Goal: Task Accomplishment & Management: Manage account settings

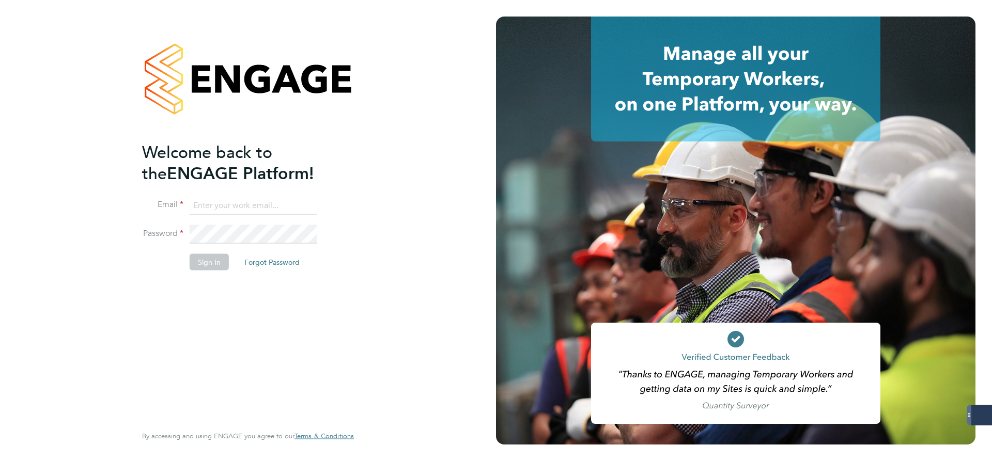
type input "gtheodosi@skilledcareers.co.uk"
click at [201, 267] on button "Sign In" at bounding box center [209, 262] width 39 height 17
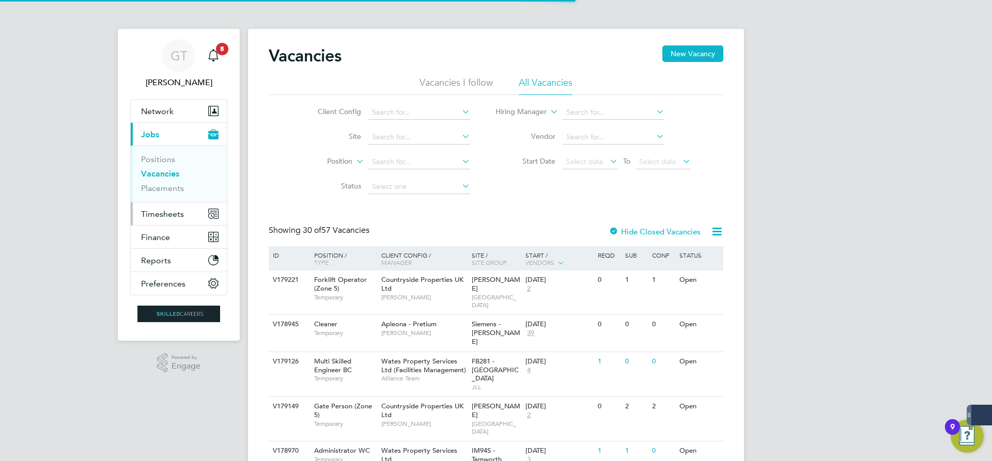
click at [171, 210] on span "Timesheets" at bounding box center [162, 214] width 43 height 10
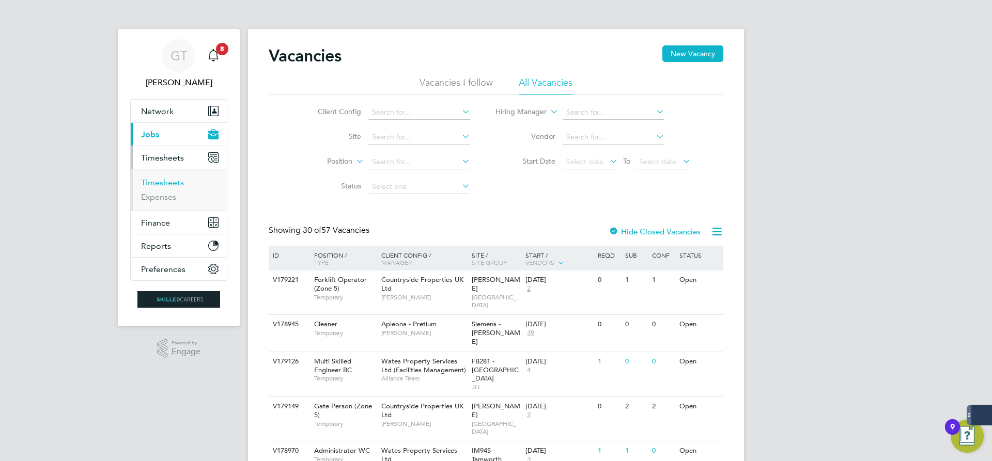
click at [171, 182] on link "Timesheets" at bounding box center [162, 183] width 43 height 10
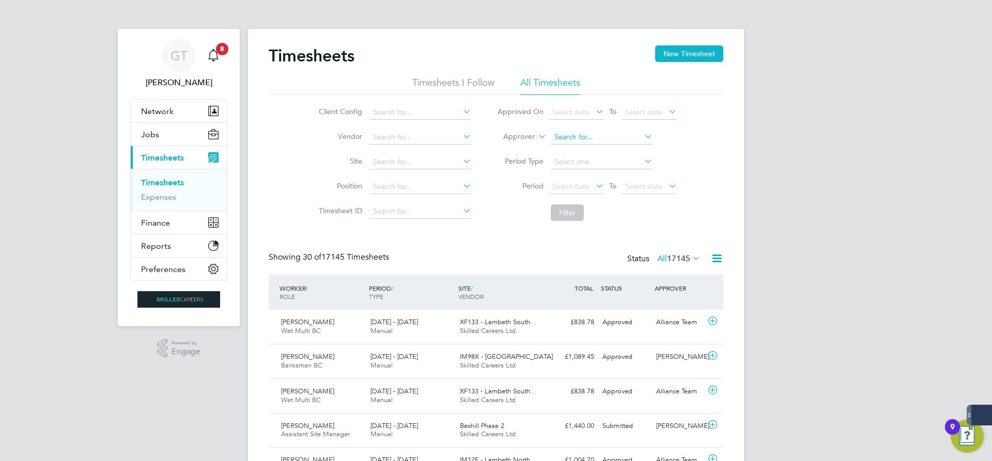
click at [575, 141] on input at bounding box center [602, 137] width 102 height 14
type input "lizz"
click at [533, 114] on label "Approved On" at bounding box center [520, 111] width 47 height 9
click at [565, 132] on input at bounding box center [602, 137] width 102 height 14
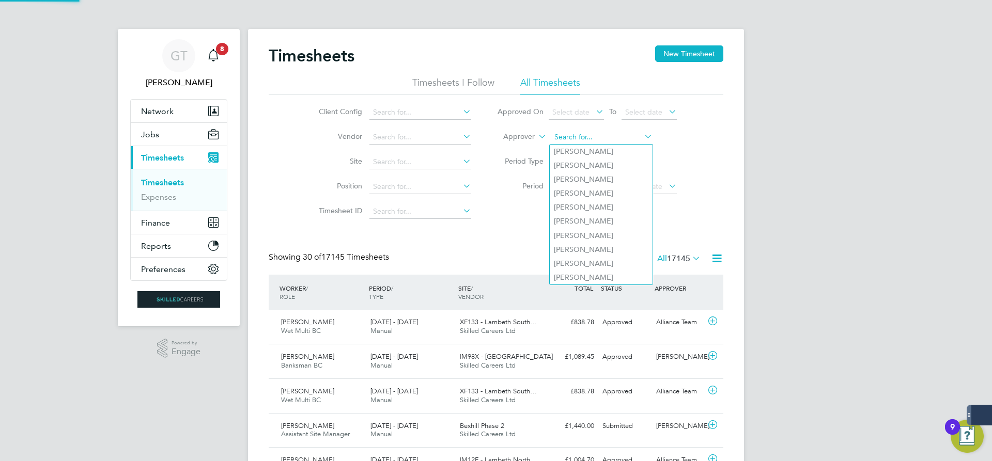
type input "k"
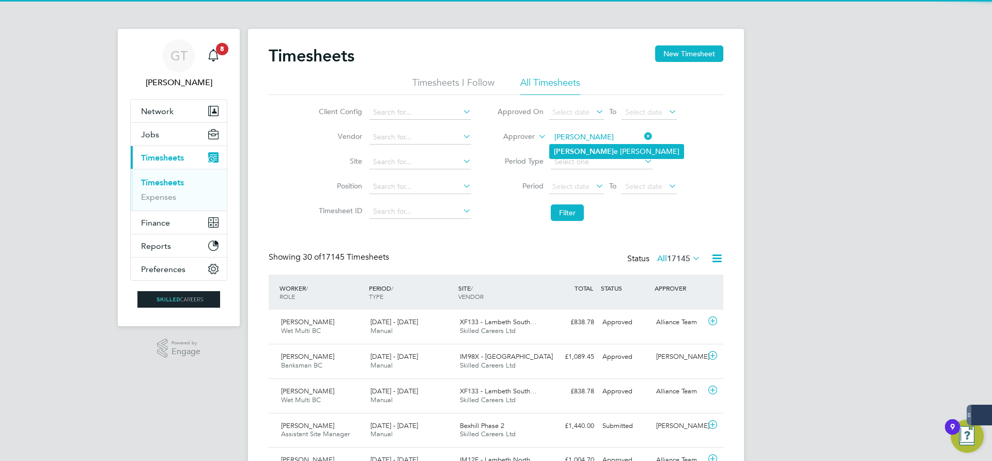
type input "[PERSON_NAME]"
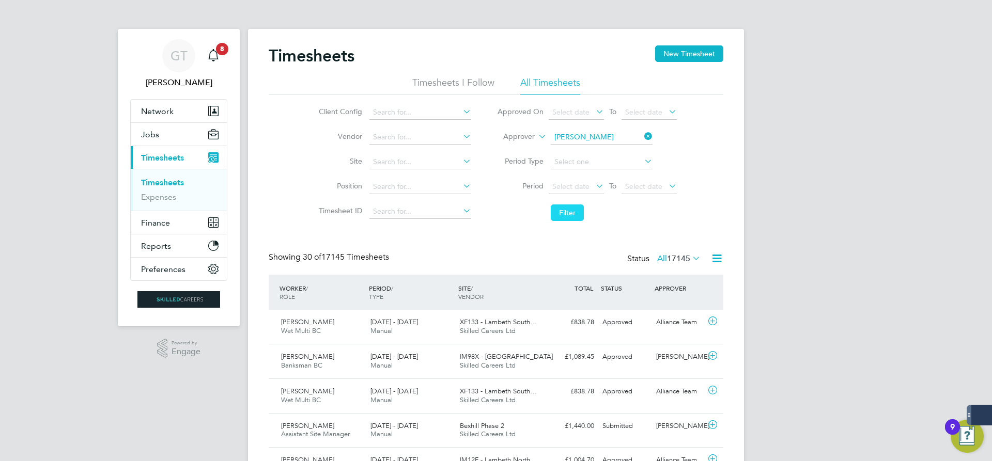
click at [581, 211] on button "Filter" at bounding box center [567, 213] width 33 height 17
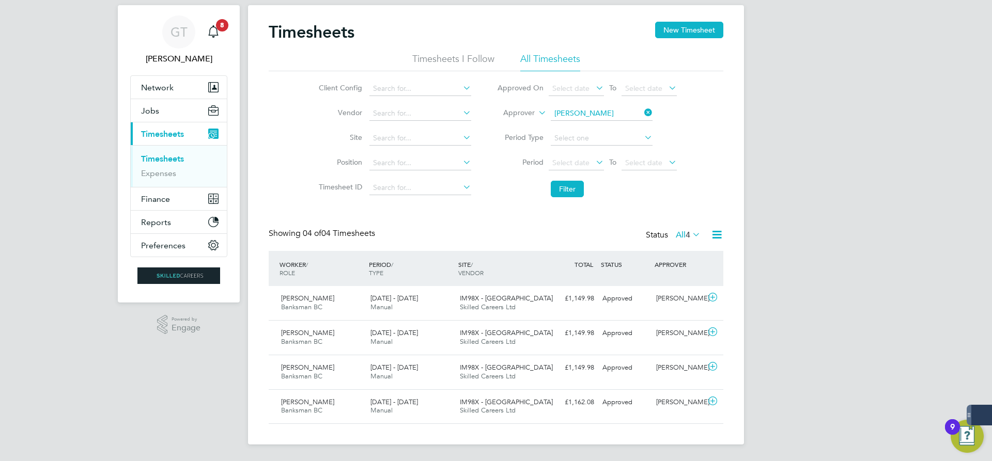
click at [678, 229] on div "Status All 4" at bounding box center [674, 235] width 57 height 14
click at [678, 232] on label "All 4" at bounding box center [688, 235] width 25 height 10
click at [885, 280] on div "GT [PERSON_NAME] Notifications 8 Applications: Network Team Members Businesses …" at bounding box center [496, 218] width 992 height 485
click at [642, 112] on icon at bounding box center [642, 112] width 0 height 14
click at [394, 137] on input at bounding box center [421, 138] width 102 height 14
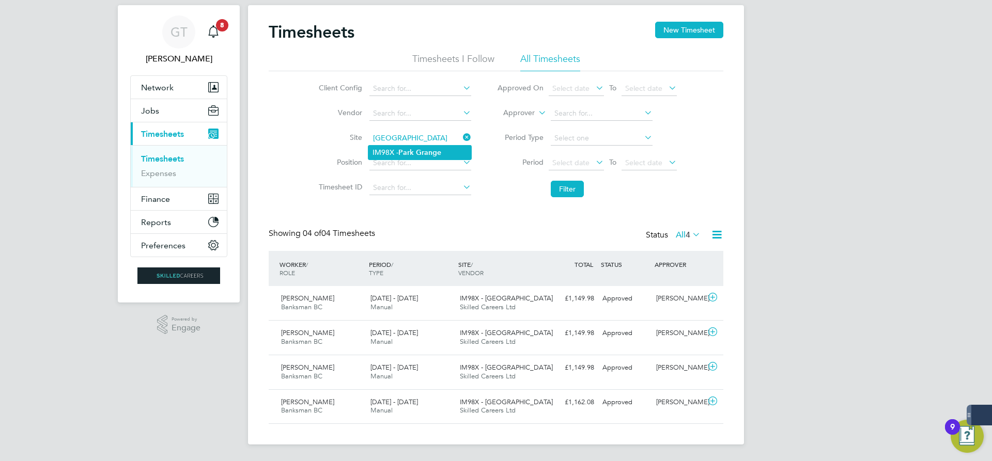
click at [414, 151] on b "Park" at bounding box center [406, 152] width 16 height 9
type input "IM98X - [GEOGRAPHIC_DATA]"
click at [557, 189] on button "Filter" at bounding box center [567, 189] width 33 height 17
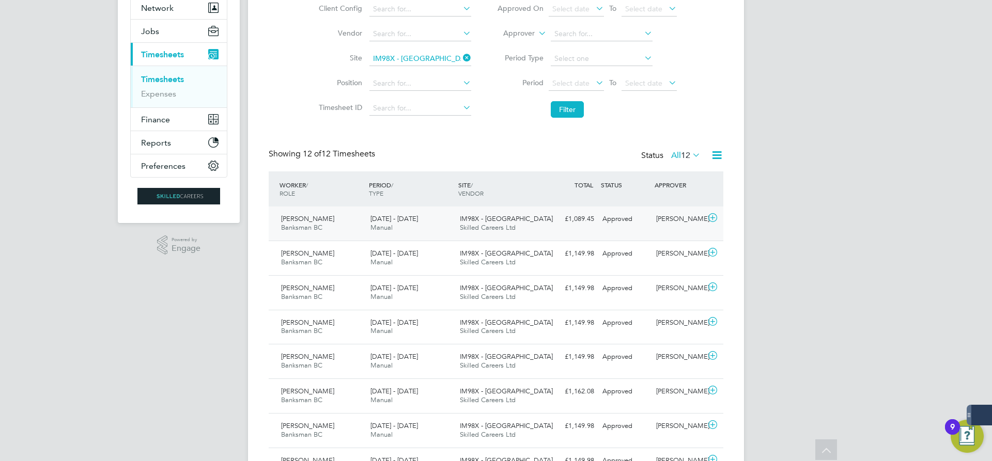
click at [551, 223] on div "£1,089.45 Approved" at bounding box center [572, 219] width 54 height 17
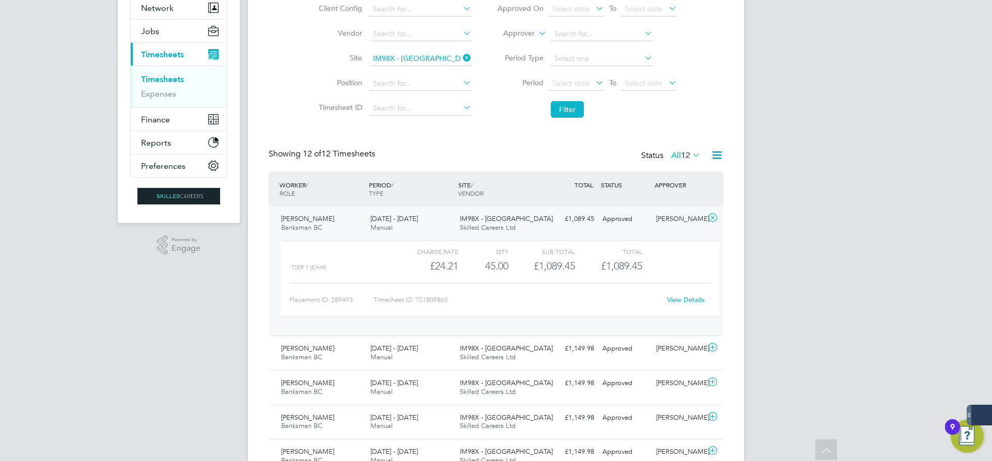
click at [461, 54] on icon at bounding box center [461, 58] width 0 height 14
click at [581, 33] on input at bounding box center [602, 34] width 102 height 14
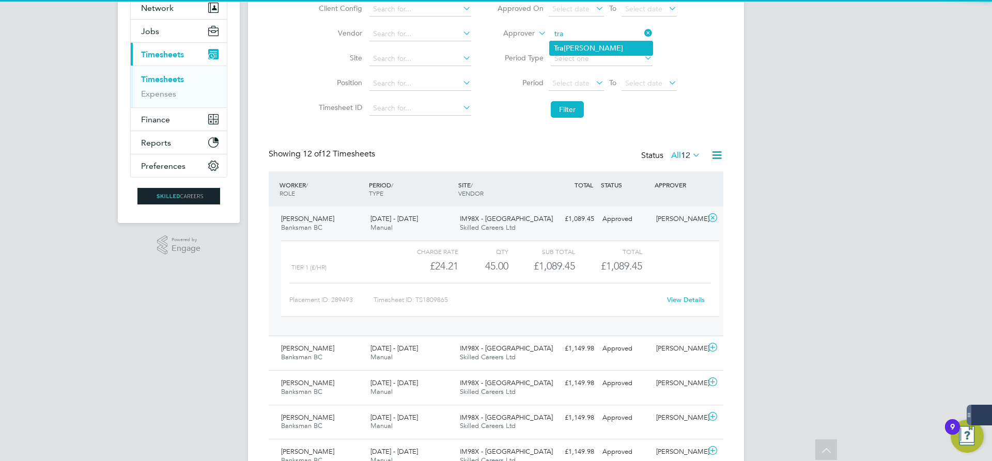
type input "[PERSON_NAME]"
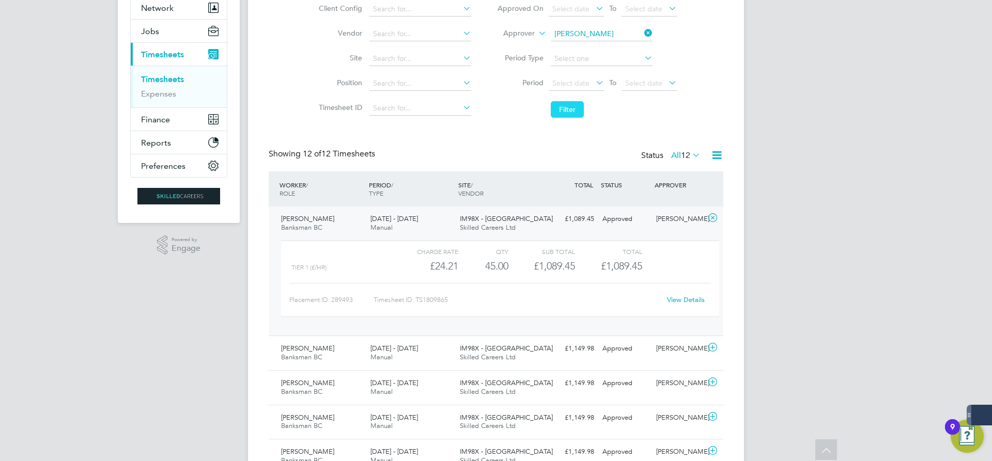
click at [577, 118] on button "Filter" at bounding box center [567, 109] width 33 height 17
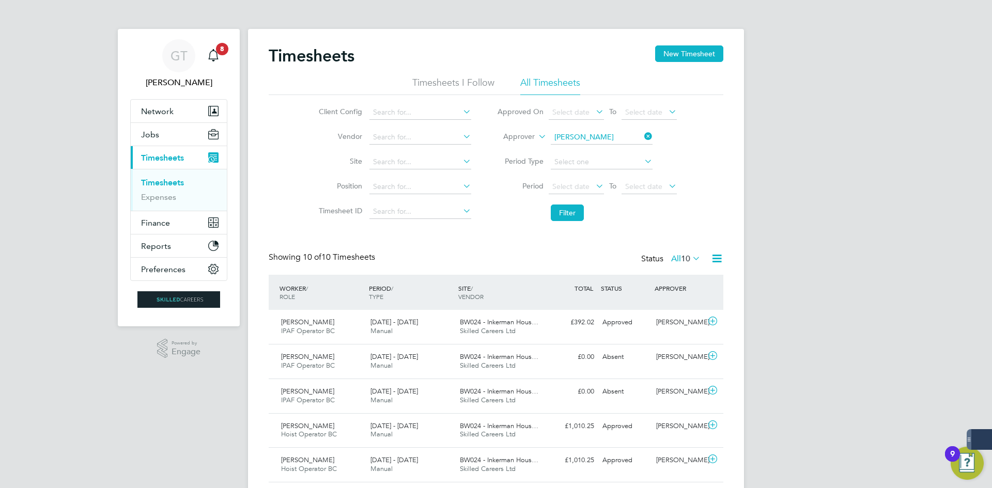
click at [689, 257] on span "10" at bounding box center [685, 259] width 9 height 10
click at [686, 322] on li "Approved" at bounding box center [681, 321] width 48 height 14
click at [642, 131] on icon at bounding box center [642, 136] width 0 height 14
click at [612, 140] on input at bounding box center [602, 137] width 102 height 14
click at [573, 149] on li "[PERSON_NAME]" at bounding box center [615, 152] width 130 height 14
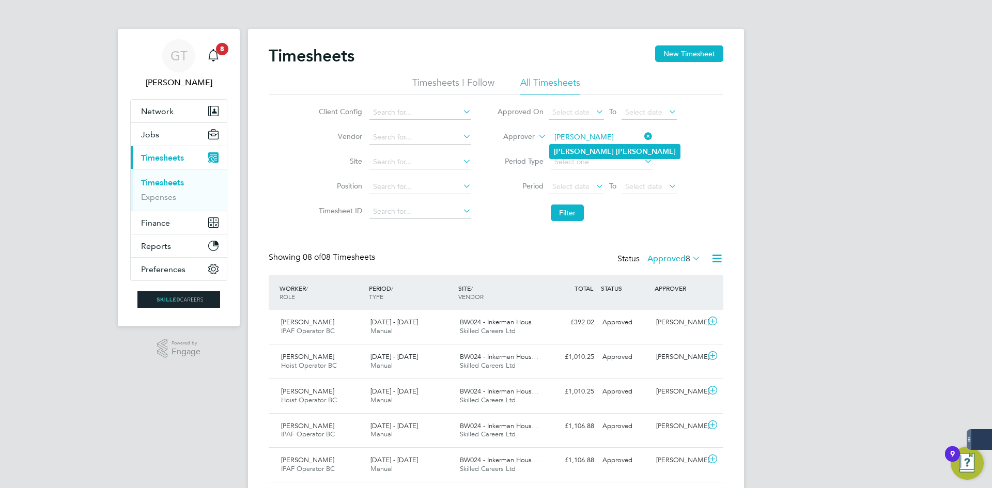
type input "[PERSON_NAME]"
click at [560, 215] on button "Filter" at bounding box center [567, 213] width 33 height 17
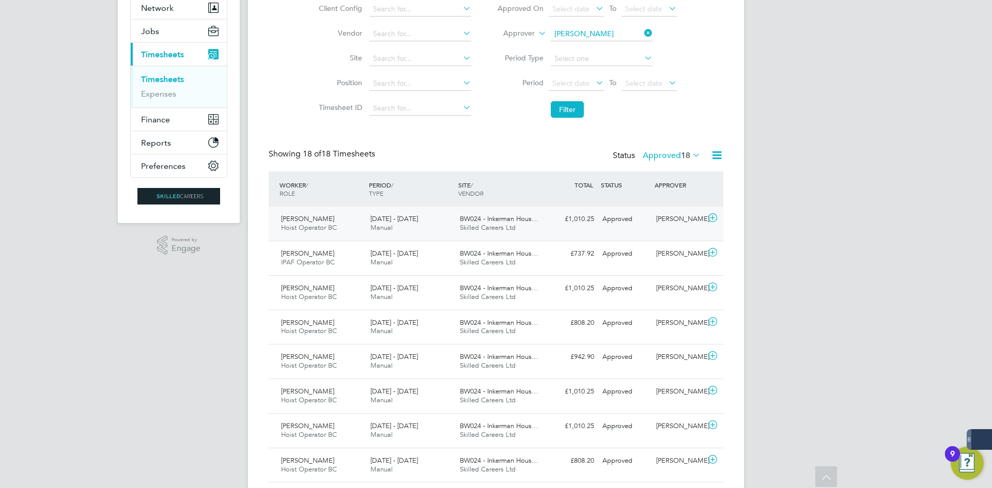
scroll to position [155, 0]
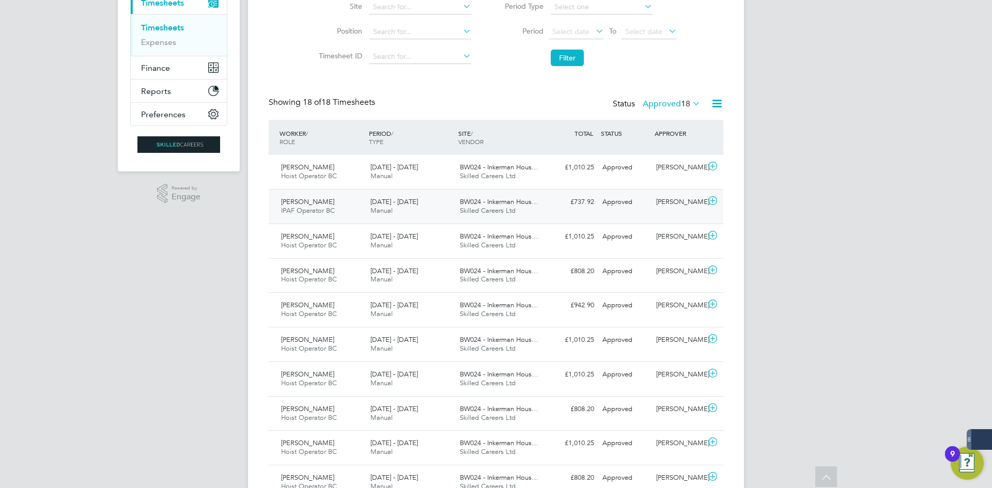
click at [542, 211] on div "BW024 - Inkerman Hous… Skilled Careers Ltd" at bounding box center [500, 207] width 89 height 26
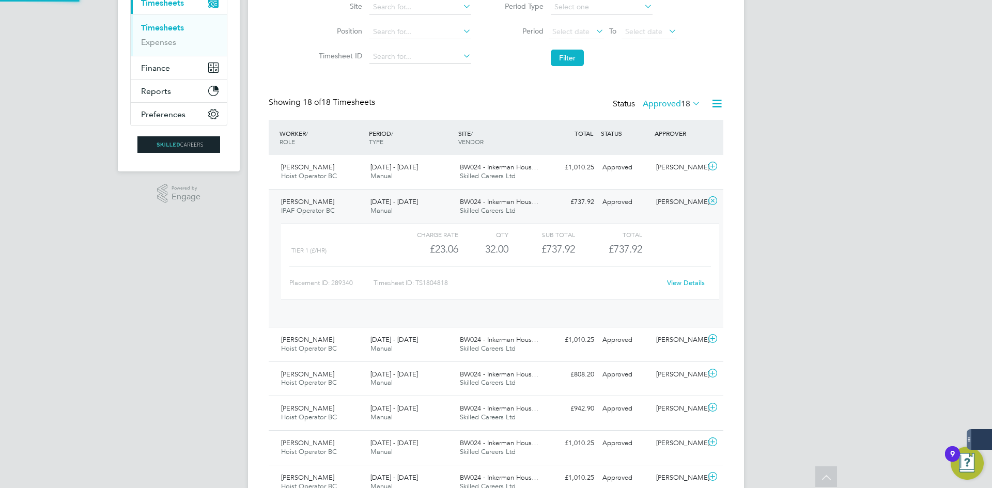
scroll to position [18, 101]
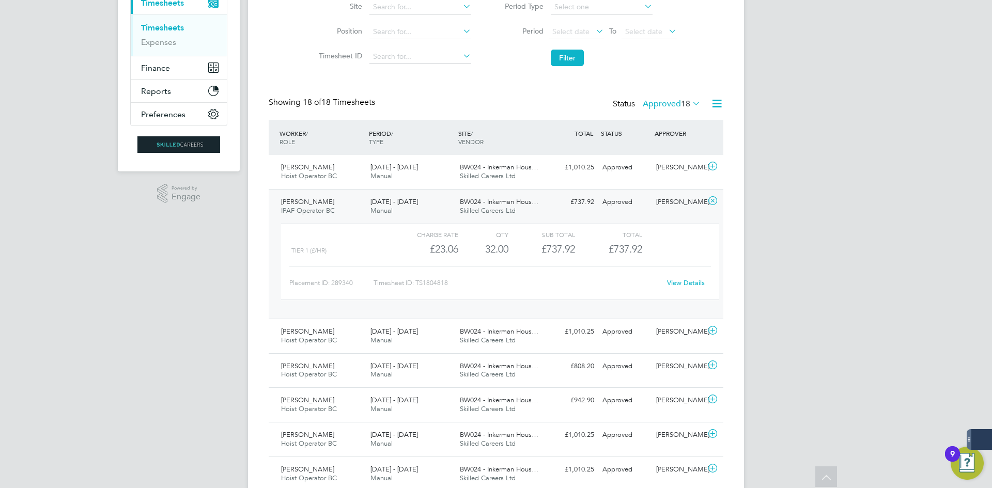
click at [546, 206] on div "£737.92 Approved" at bounding box center [572, 202] width 54 height 17
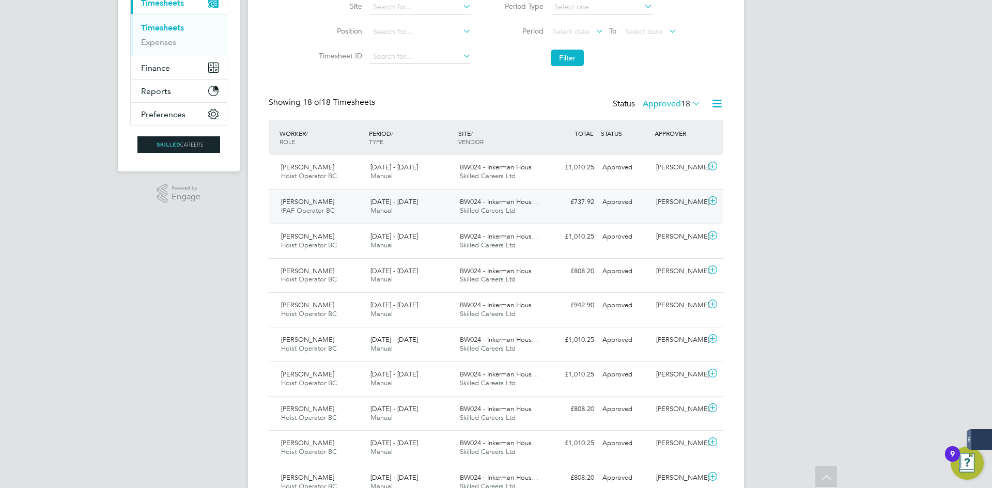
click at [546, 206] on div "£737.92 Approved" at bounding box center [572, 202] width 54 height 17
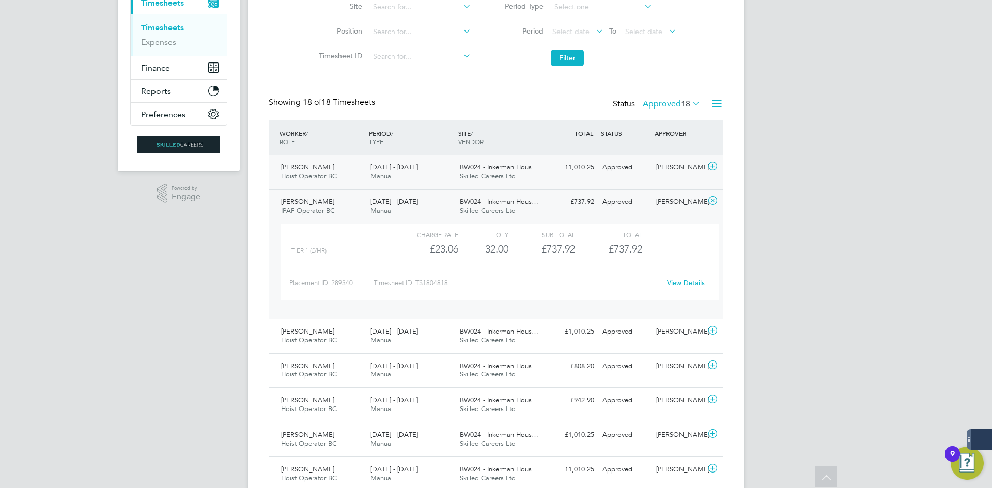
click at [553, 181] on div "[PERSON_NAME] Hoist Operator BC [DATE] - [DATE] [DATE] - [DATE] Manual BW024 - …" at bounding box center [496, 172] width 455 height 34
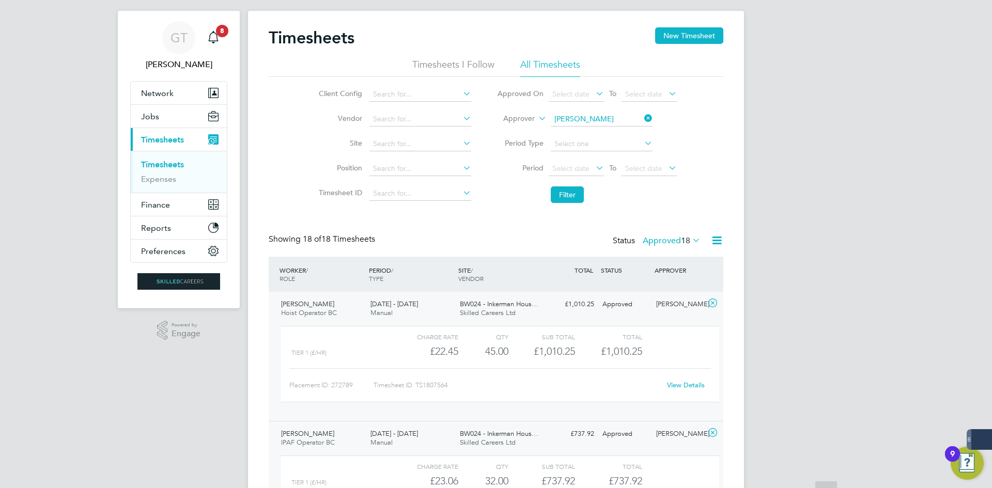
scroll to position [0, 0]
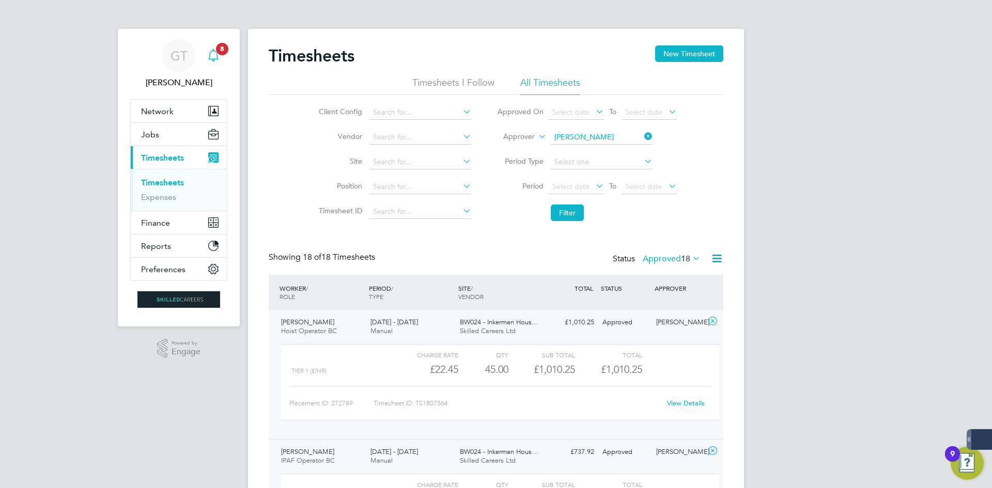
click at [219, 65] on div "Main navigation" at bounding box center [213, 55] width 21 height 21
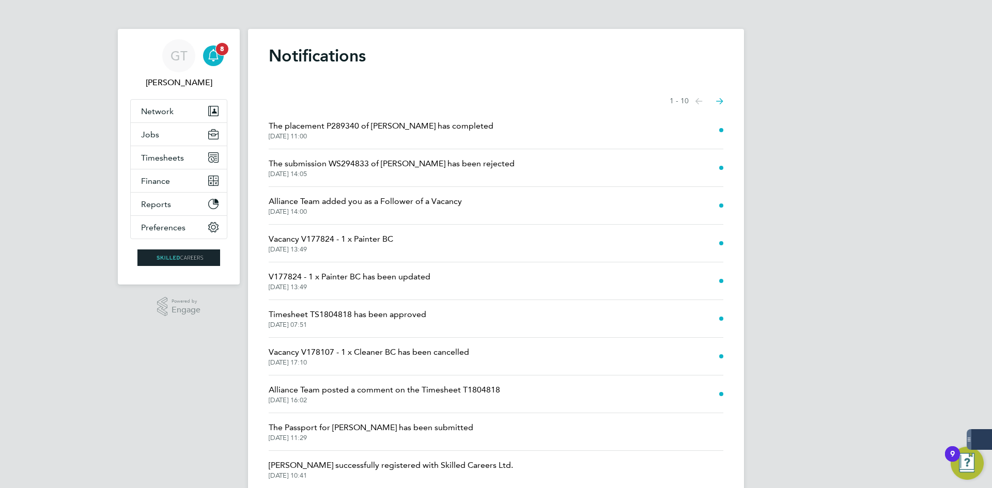
click at [220, 60] on div "Main navigation" at bounding box center [213, 55] width 21 height 21
click at [216, 55] on icon "Main navigation" at bounding box center [213, 55] width 12 height 12
click at [173, 143] on button "Jobs" at bounding box center [179, 134] width 96 height 23
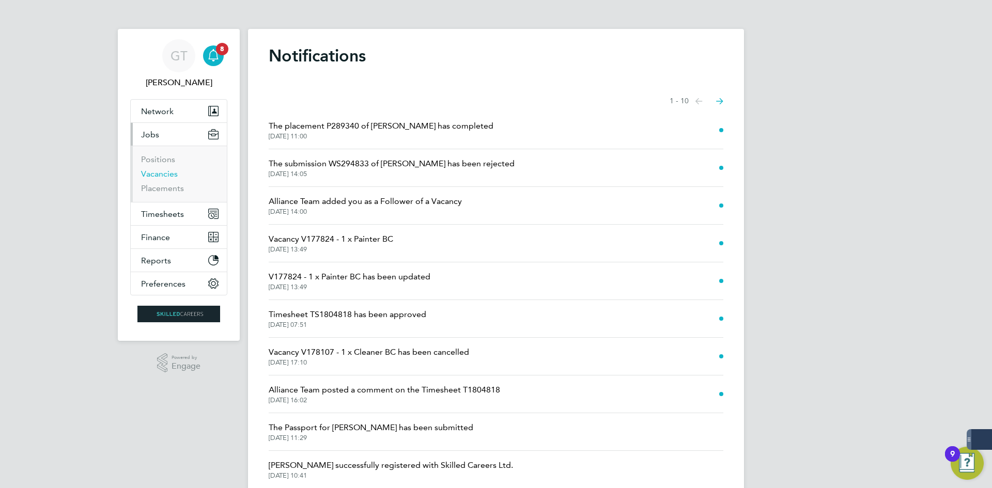
click at [171, 173] on link "Vacancies" at bounding box center [159, 174] width 37 height 10
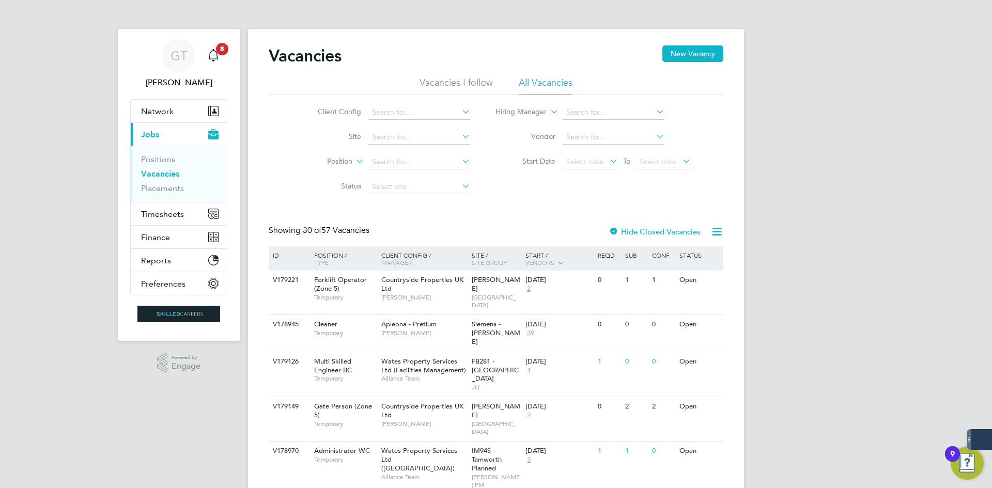
click at [461, 76] on div "Vacancies New Vacancy" at bounding box center [496, 60] width 455 height 31
click at [460, 84] on li "Vacancies I follow" at bounding box center [456, 85] width 73 height 19
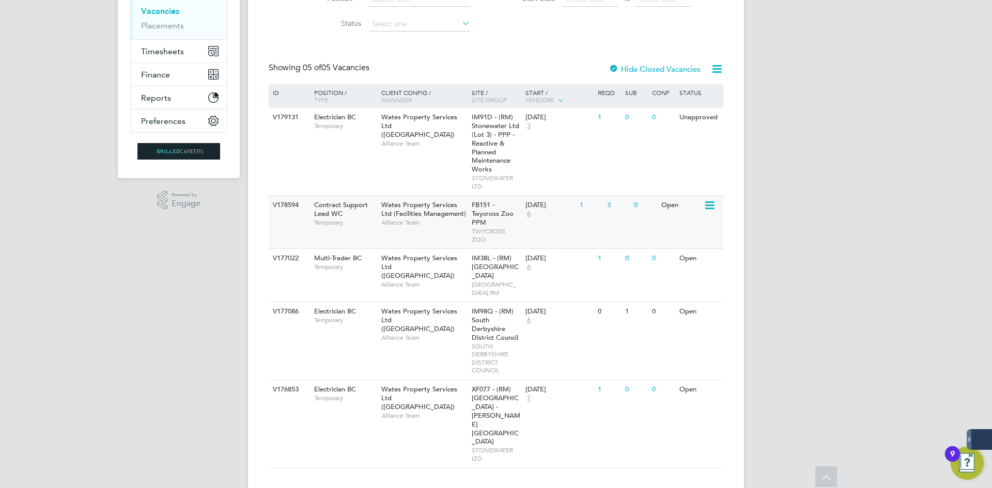
scroll to position [171, 0]
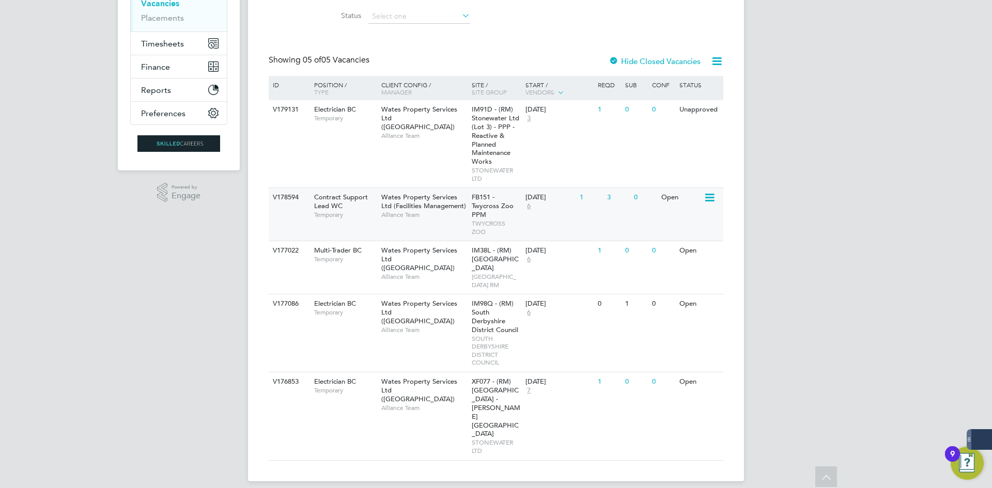
click at [613, 230] on div "V178594 Contract Support Lead WC Temporary Wates Property Services Ltd (Facilit…" at bounding box center [496, 214] width 455 height 53
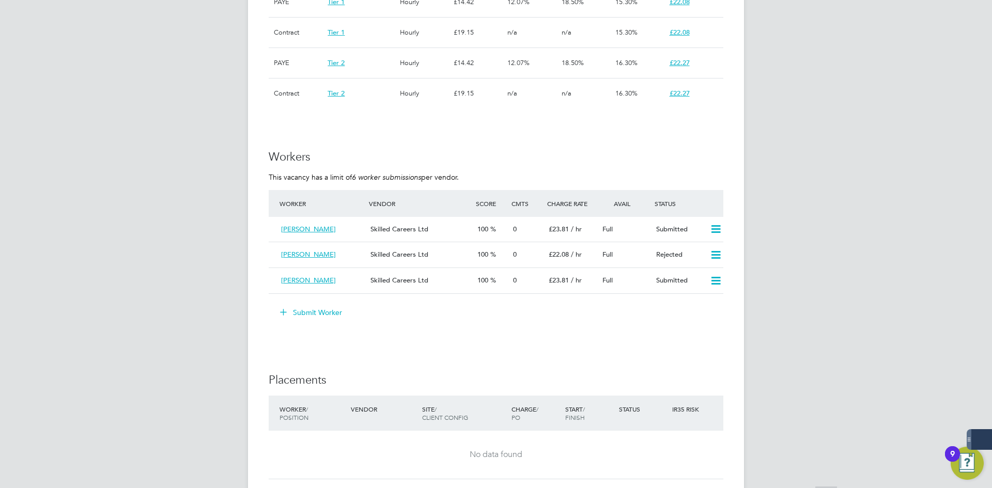
scroll to position [2417, 0]
